Goal: Register for event/course

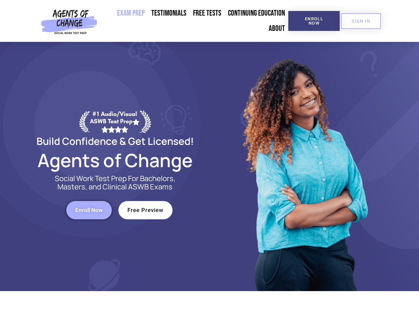
click at [210, 159] on div at bounding box center [304, 166] width 189 height 249
click at [314, 21] on span "Enroll Now" at bounding box center [314, 21] width 30 height 9
click at [361, 21] on span "SIGN IN" at bounding box center [361, 21] width 19 height 4
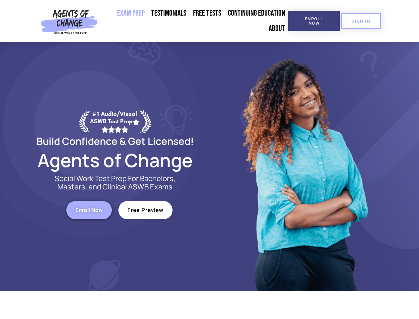
click at [89, 210] on span "Enroll Now" at bounding box center [89, 210] width 28 height 6
click at [145, 210] on span "Free Preview" at bounding box center [146, 210] width 36 height 6
